Goal: Information Seeking & Learning: Stay updated

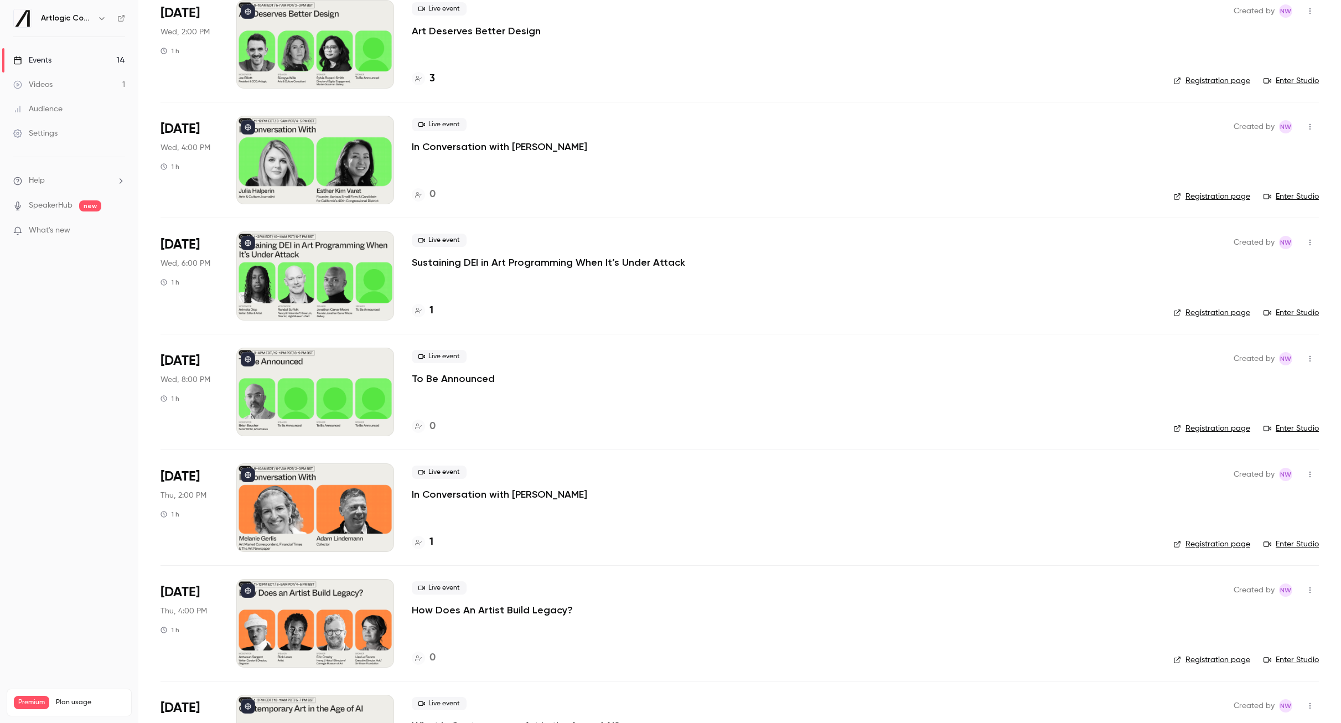
scroll to position [698, 0]
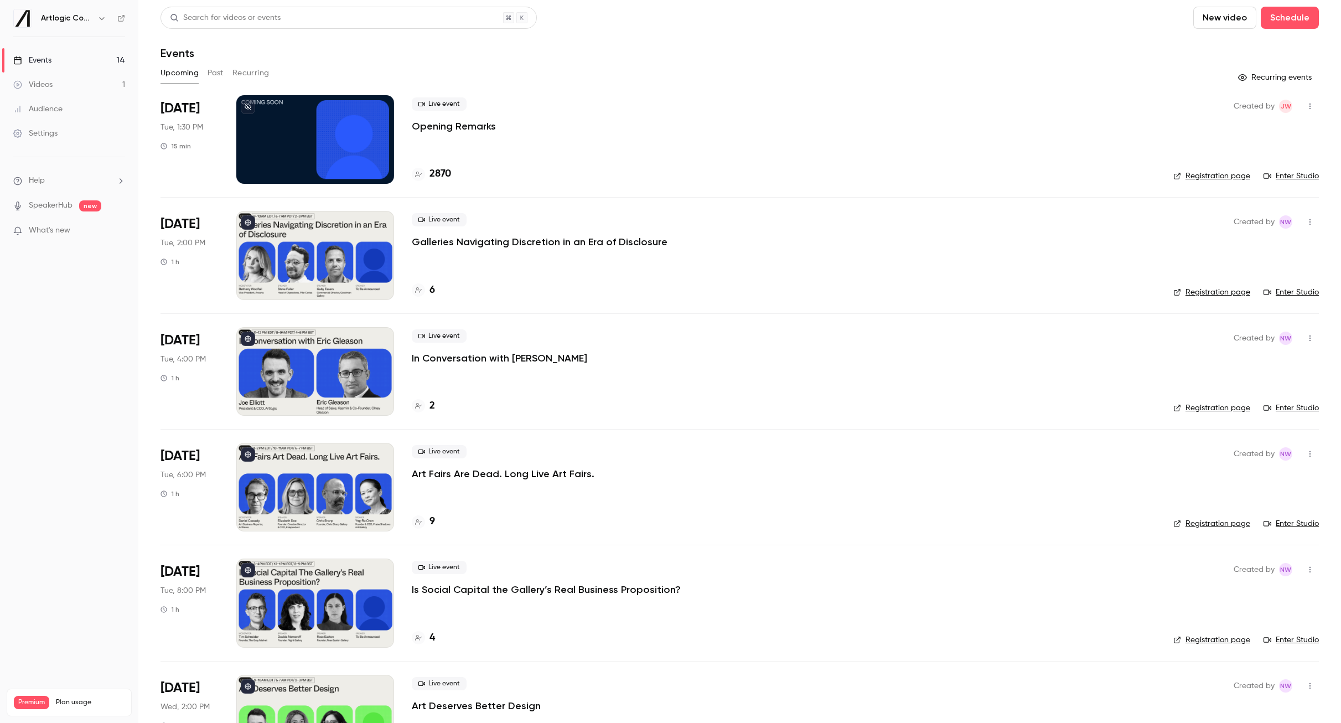
click at [596, 48] on div "Events" at bounding box center [740, 52] width 1158 height 13
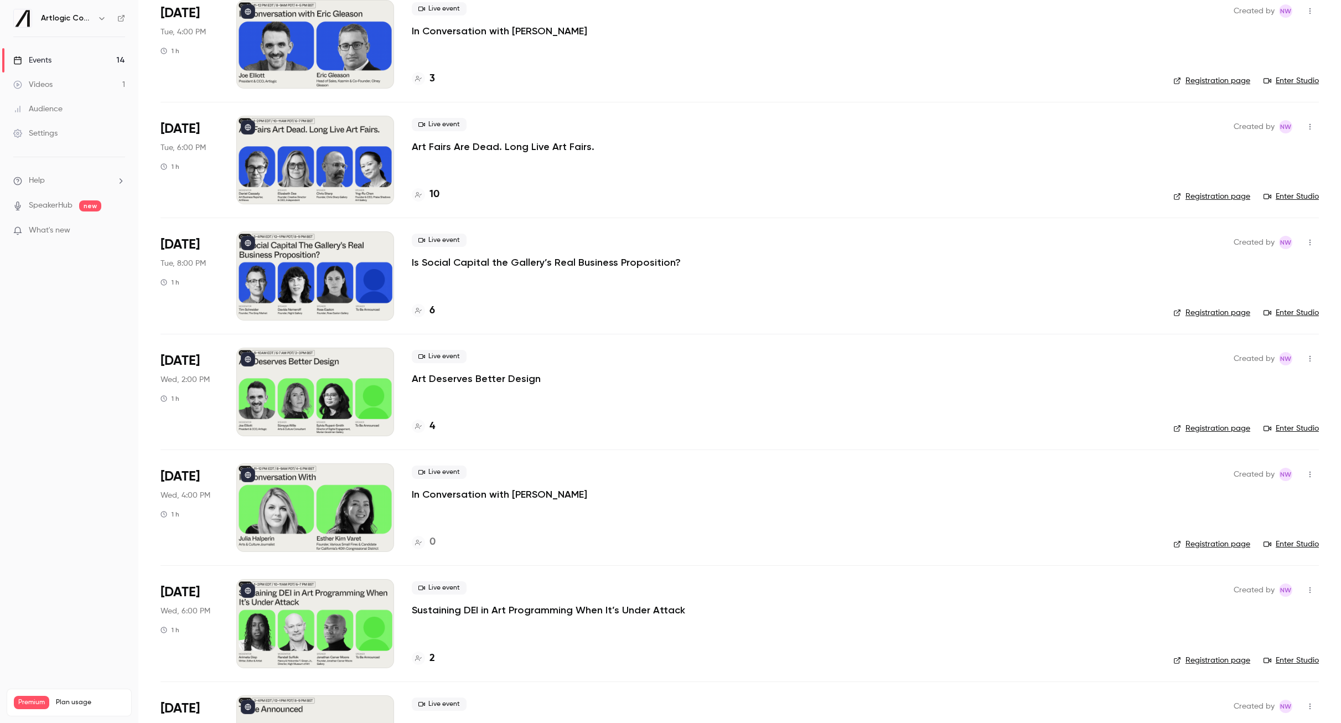
scroll to position [474, 0]
